Goal: Find specific page/section: Find specific page/section

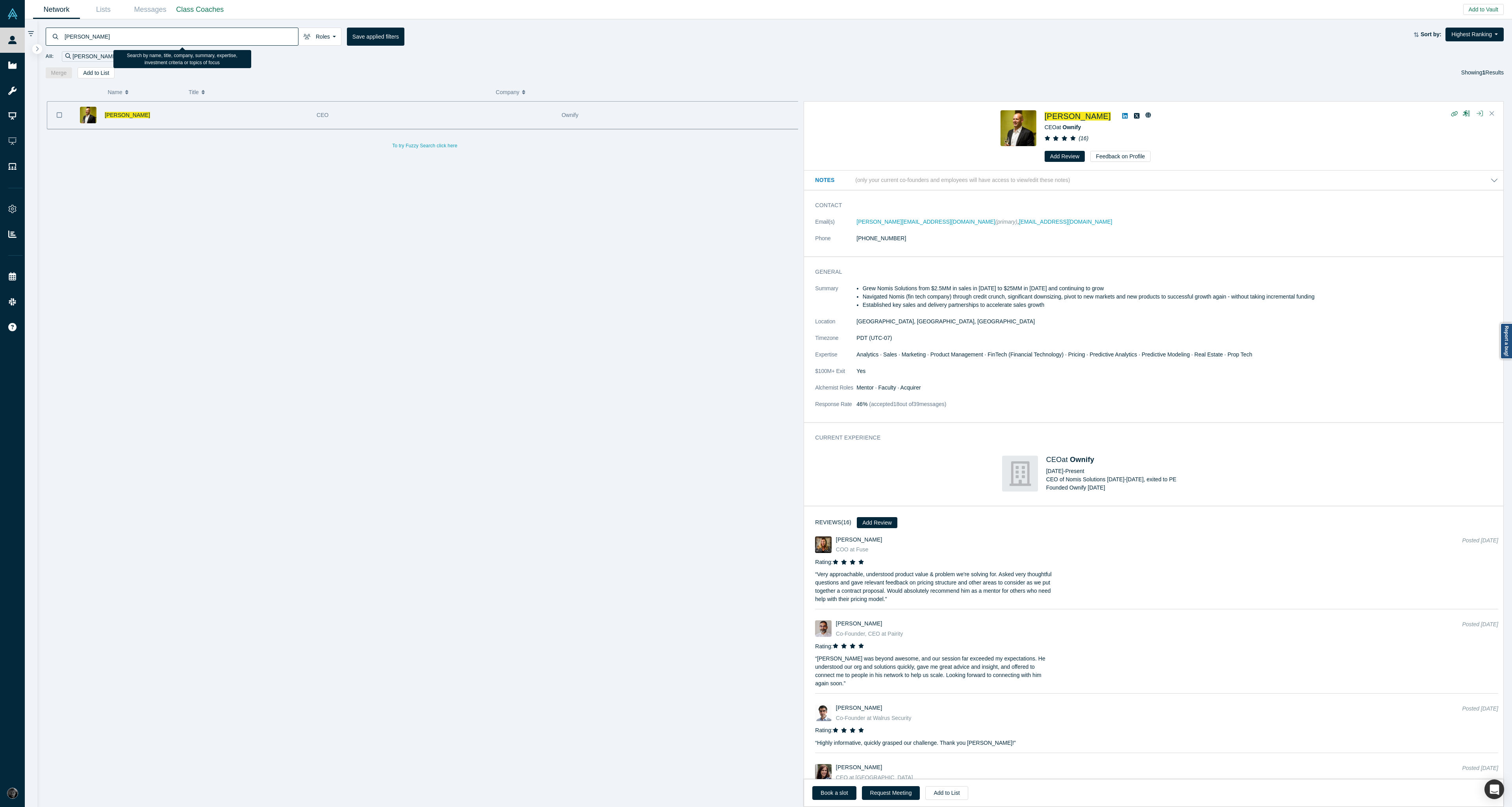
click at [213, 34] on input "[PERSON_NAME]" at bounding box center [181, 37] width 234 height 19
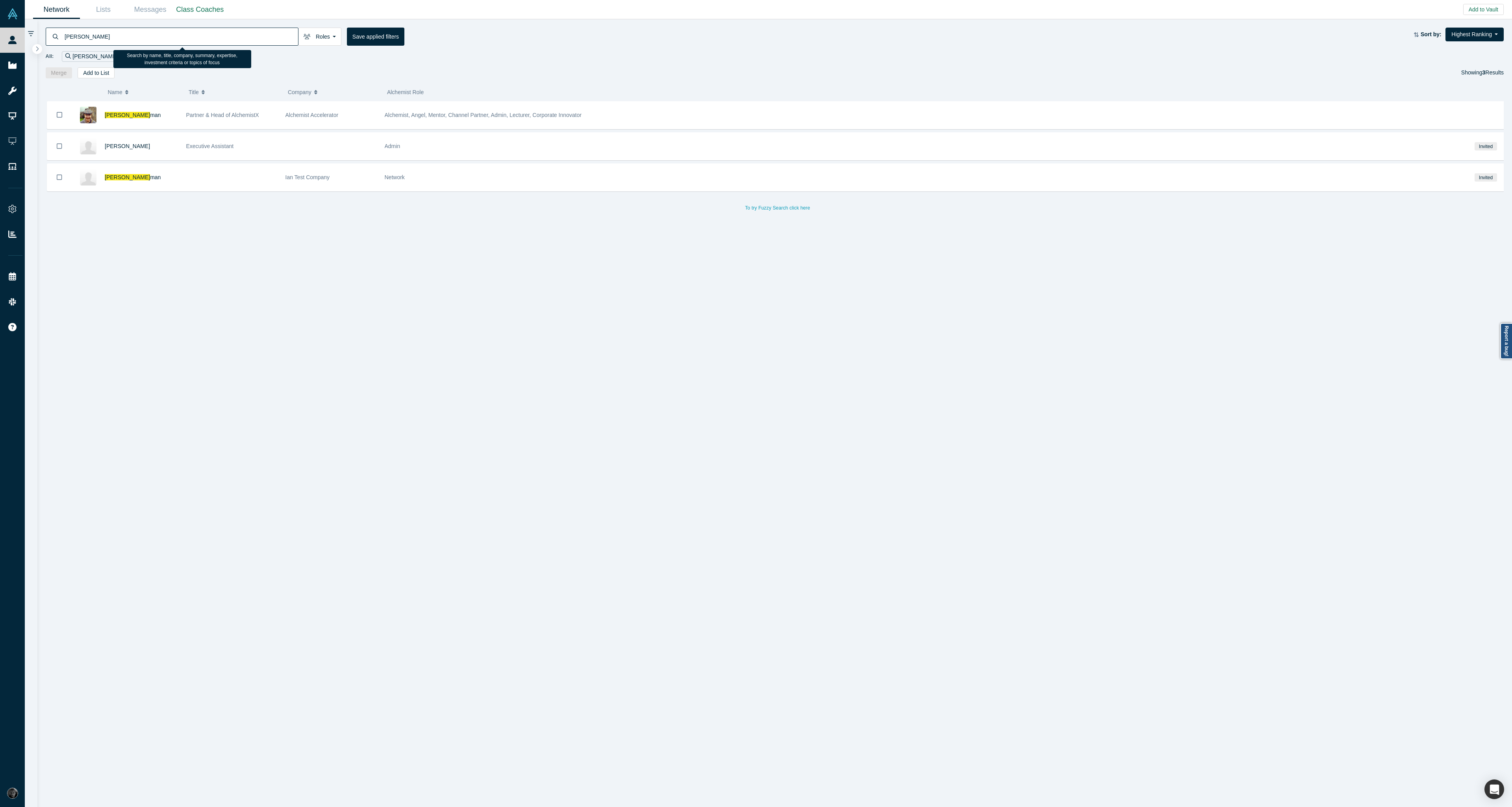
click at [140, 34] on input "[PERSON_NAME]" at bounding box center [181, 37] width 234 height 19
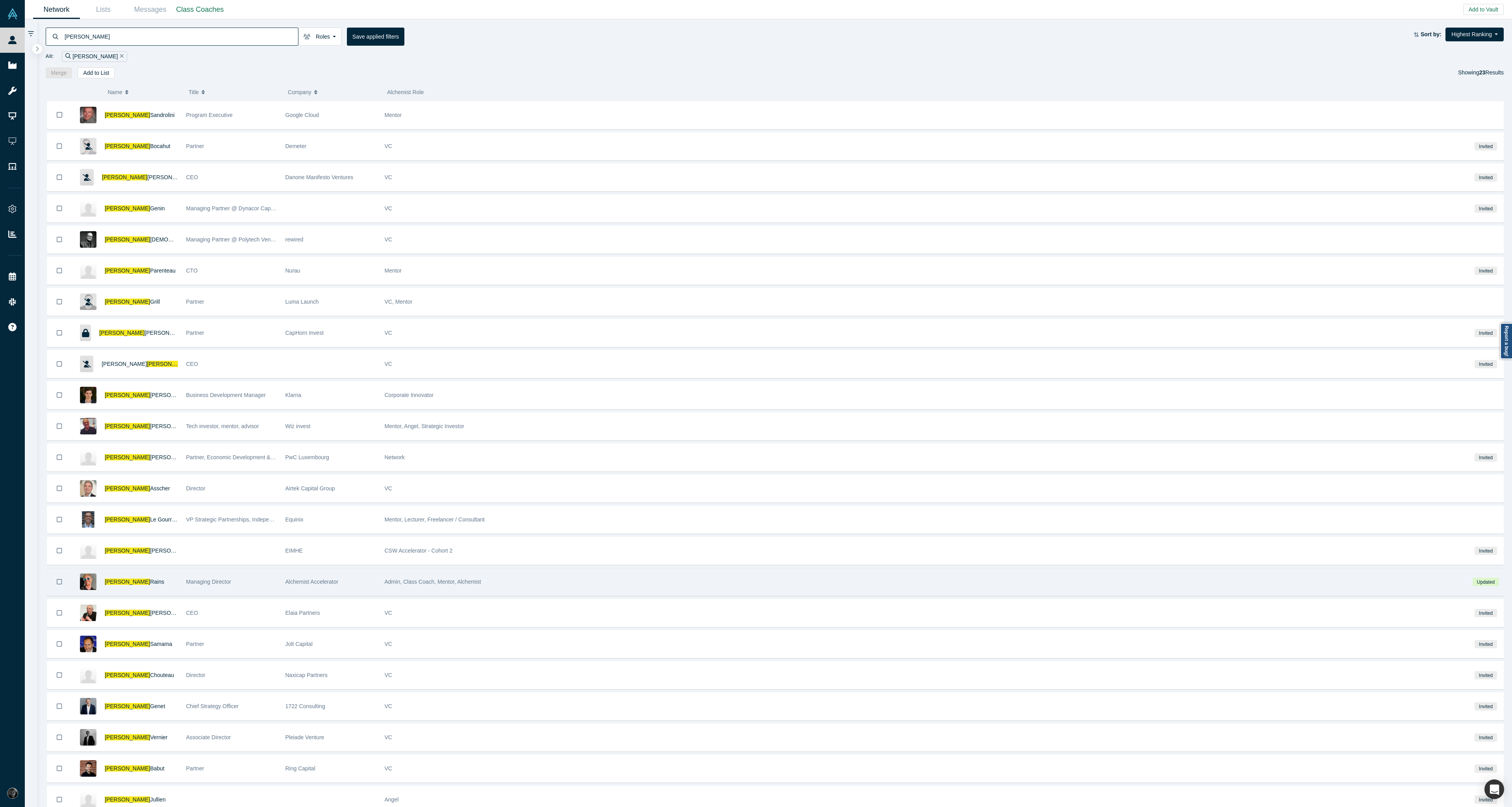
type input "[PERSON_NAME]"
